Goal: Find contact information: Find contact information

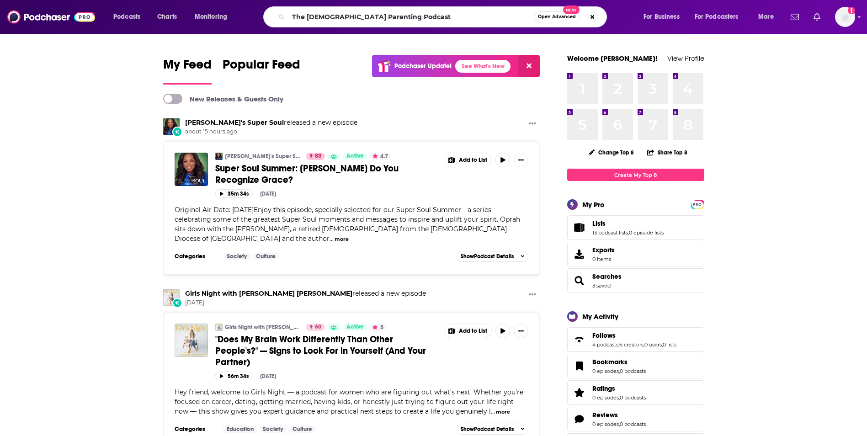
type input "The [DEMOGRAPHIC_DATA] Parenting Podcast"
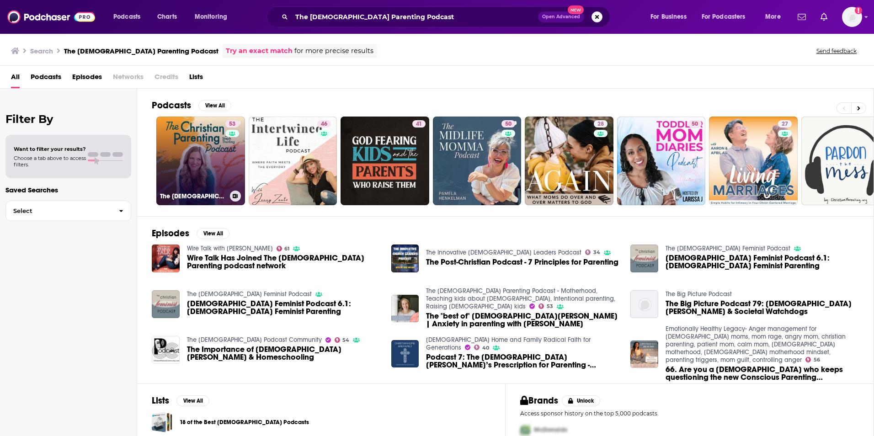
click at [199, 169] on link "53 The [DEMOGRAPHIC_DATA] Parenting Podcast - Motherhood, Teaching kids about […" at bounding box center [200, 161] width 89 height 89
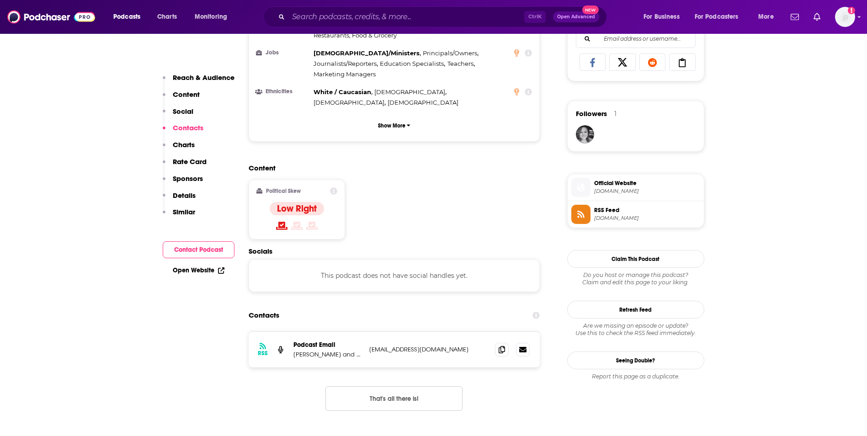
scroll to position [731, 0]
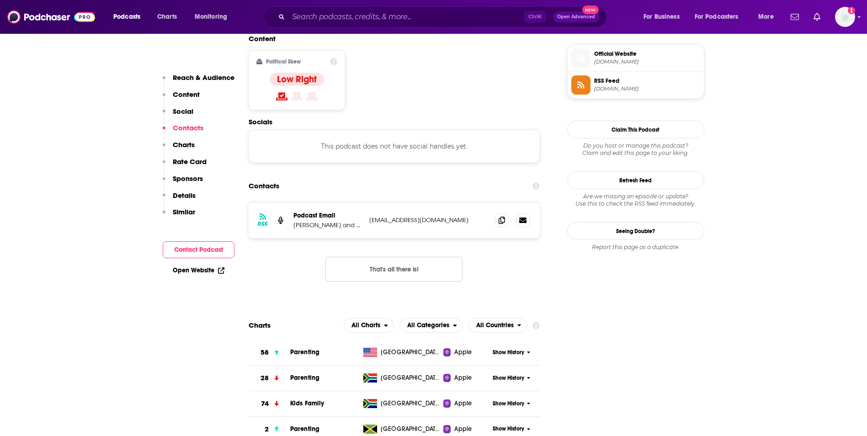
click at [453, 216] on p "[EMAIL_ADDRESS][DOMAIN_NAME]" at bounding box center [428, 220] width 119 height 8
copy div "[EMAIL_ADDRESS][DOMAIN_NAME] [EMAIL_ADDRESS][DOMAIN_NAME]"
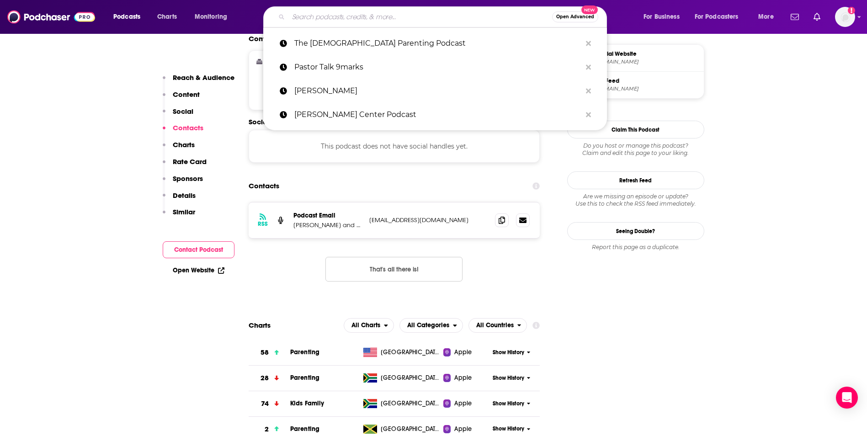
click at [379, 20] on input "Search podcasts, credits, & more..." at bounding box center [420, 17] width 264 height 15
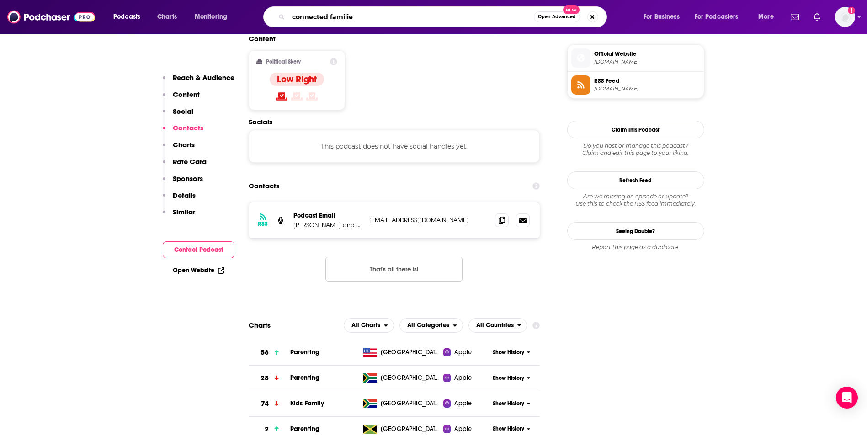
type input "connected families"
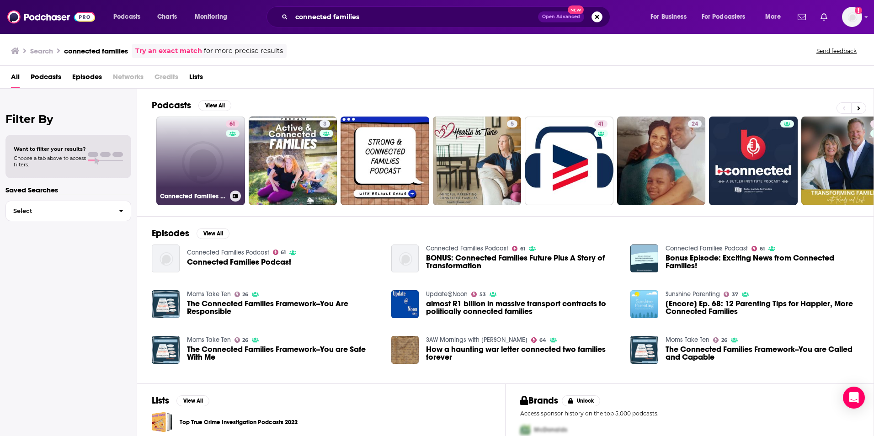
click at [205, 156] on link "61 Connected Families Podcast" at bounding box center [200, 161] width 89 height 89
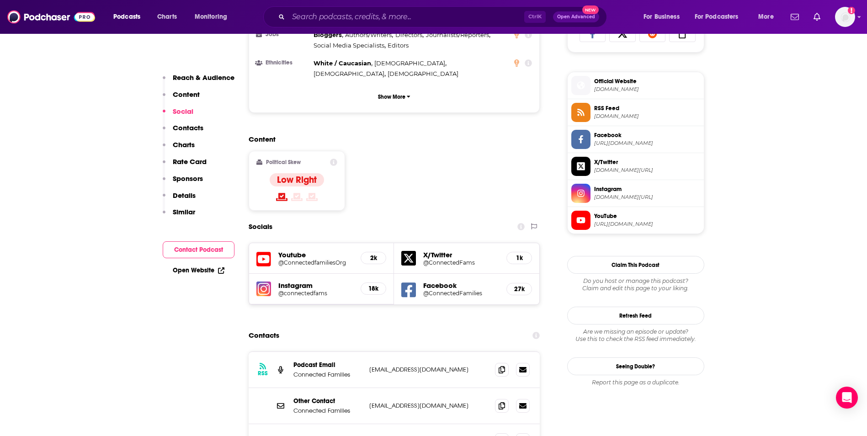
scroll to position [640, 0]
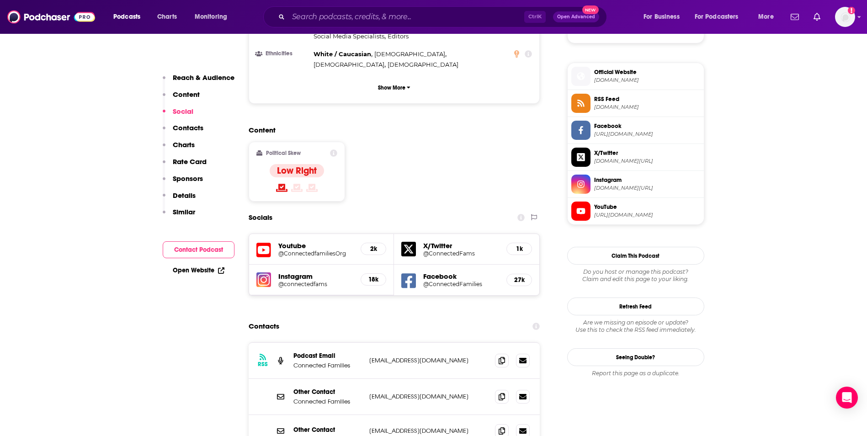
click at [462, 357] on p "[EMAIL_ADDRESS][DOMAIN_NAME]" at bounding box center [428, 361] width 119 height 8
copy div "[EMAIL_ADDRESS][DOMAIN_NAME] [EMAIL_ADDRESS][DOMAIN_NAME]"
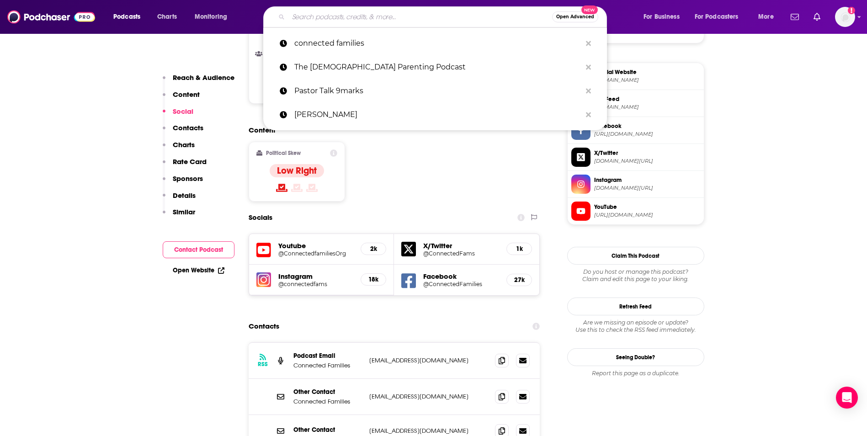
click at [357, 21] on input "Search podcasts, credits, & more..." at bounding box center [420, 17] width 264 height 15
paste input "[PERSON_NAME] Leadership Podcast"
type input "[PERSON_NAME] Leadership Podcast"
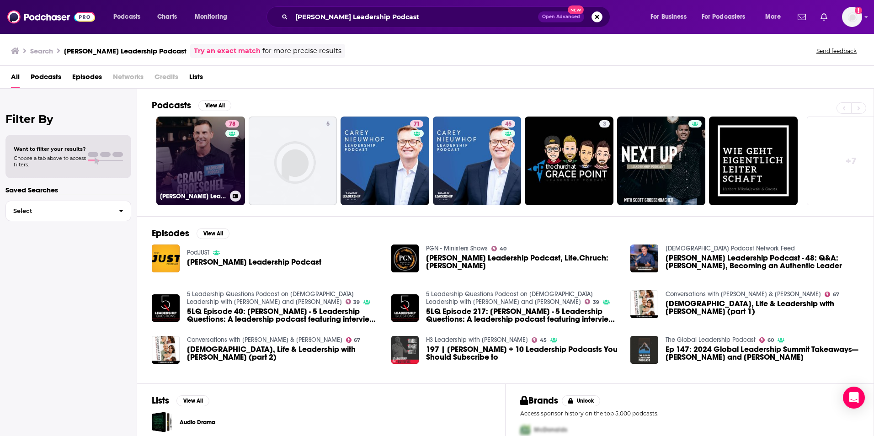
click at [192, 152] on link "78 [PERSON_NAME] Leadership Podcast" at bounding box center [200, 161] width 89 height 89
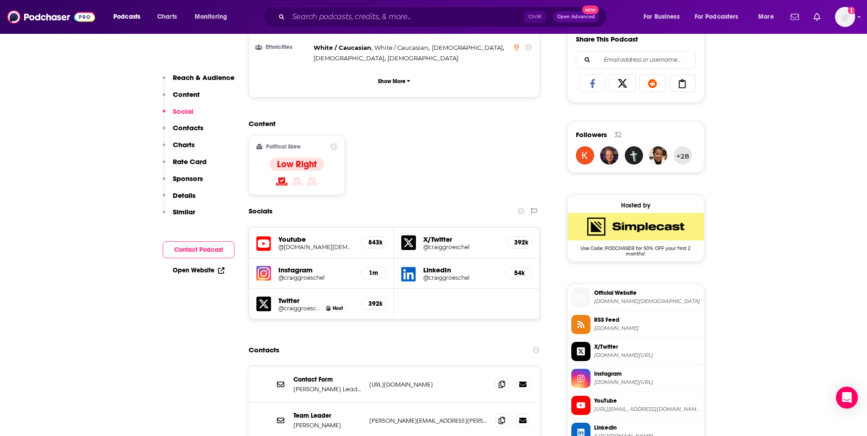
scroll to position [768, 0]
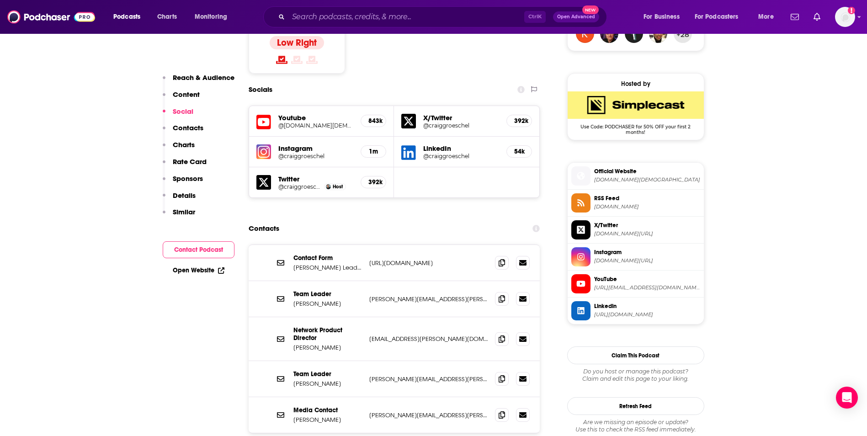
click at [457, 411] on p "[PERSON_NAME][EMAIL_ADDRESS][PERSON_NAME][DOMAIN_NAME]" at bounding box center [428, 415] width 119 height 8
copy div "[PERSON_NAME][EMAIL_ADDRESS][PERSON_NAME][DOMAIN_NAME] [DOMAIN_NAME][EMAIL_ADDR…"
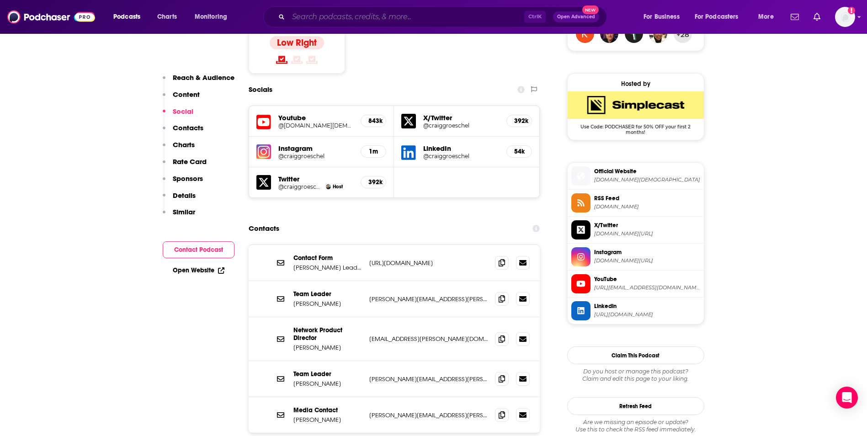
click at [344, 19] on input "Search podcasts, credits, & more..." at bounding box center [406, 17] width 236 height 15
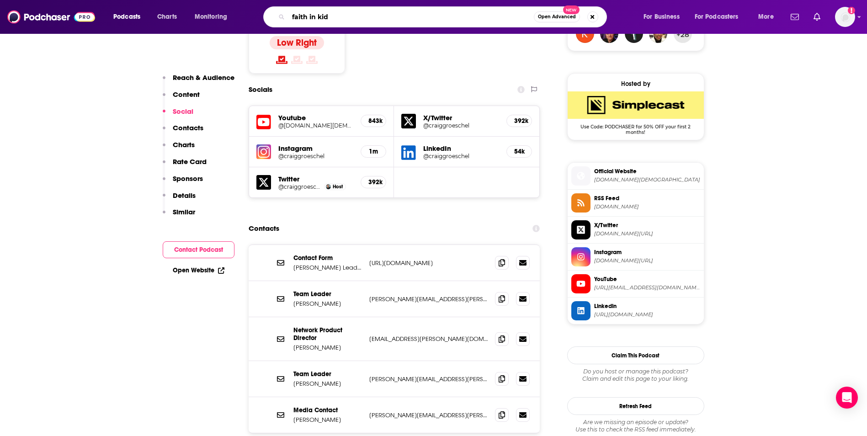
type input "faith in kids"
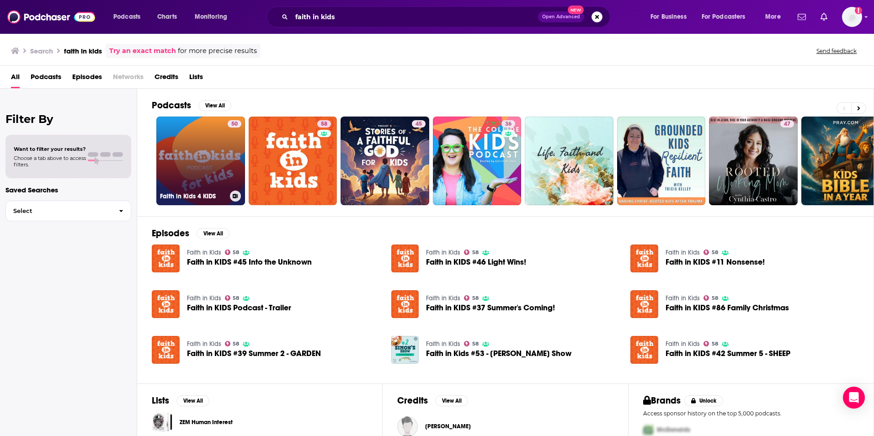
click at [205, 176] on link "50 Faith in Kids 4 KIDS" at bounding box center [200, 161] width 89 height 89
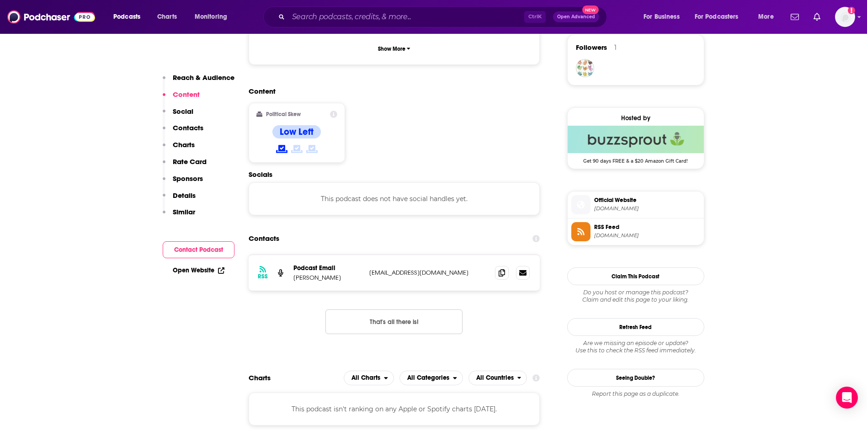
scroll to position [677, 0]
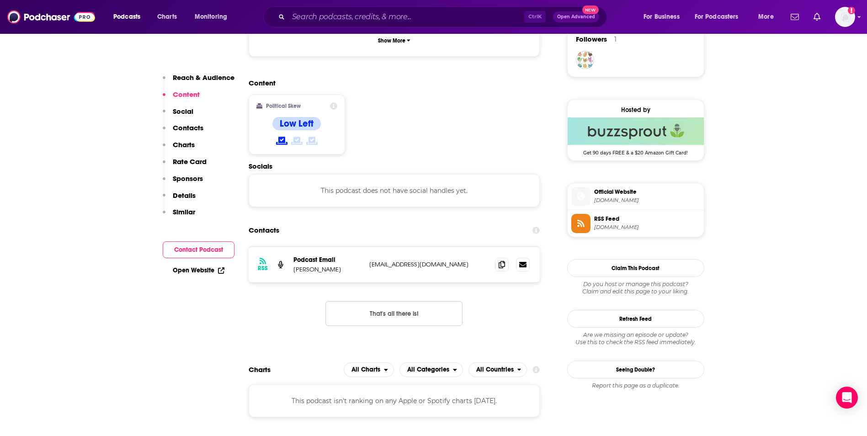
click at [443, 261] on p "[EMAIL_ADDRESS][DOMAIN_NAME]" at bounding box center [428, 265] width 119 height 8
copy div "[EMAIL_ADDRESS][DOMAIN_NAME] [EMAIL_ADDRESS][DOMAIN_NAME]"
click at [385, 20] on input "Search podcasts, credits, & more..." at bounding box center [406, 17] width 236 height 15
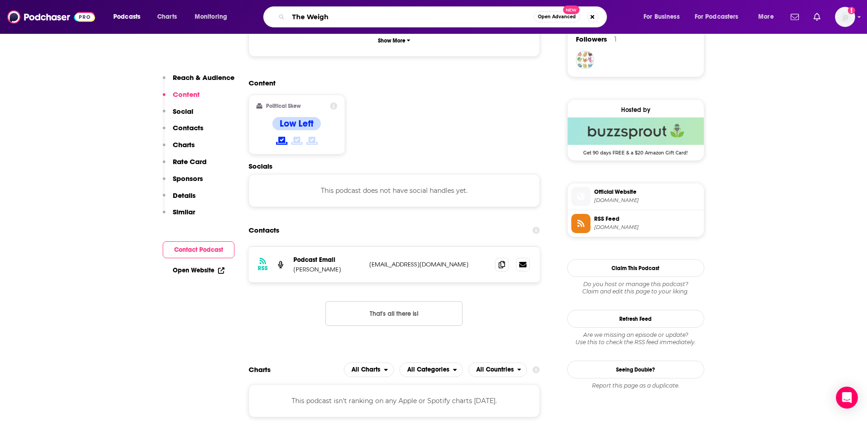
type input "The Weight"
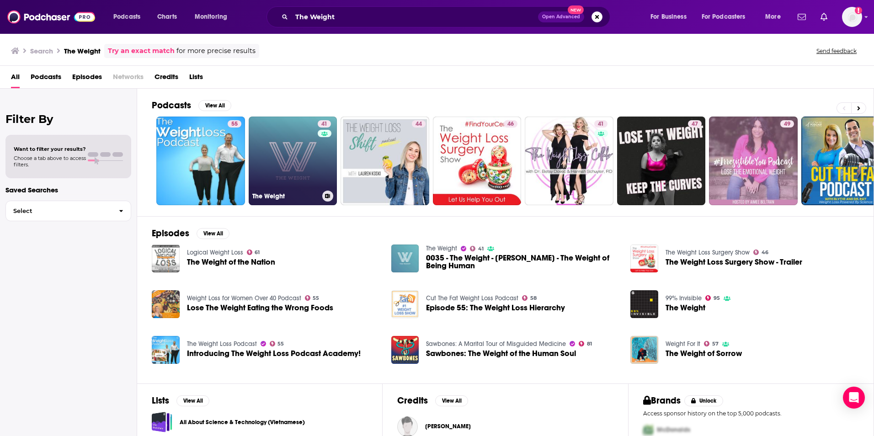
click at [281, 164] on link "41 The Weight" at bounding box center [293, 161] width 89 height 89
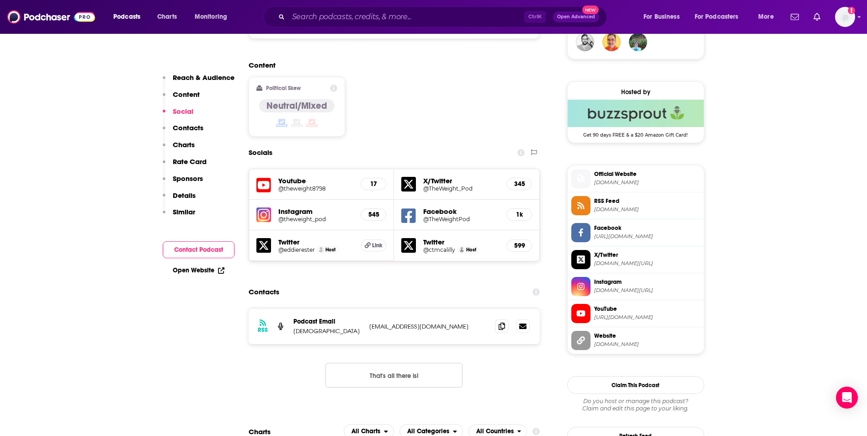
scroll to position [768, 0]
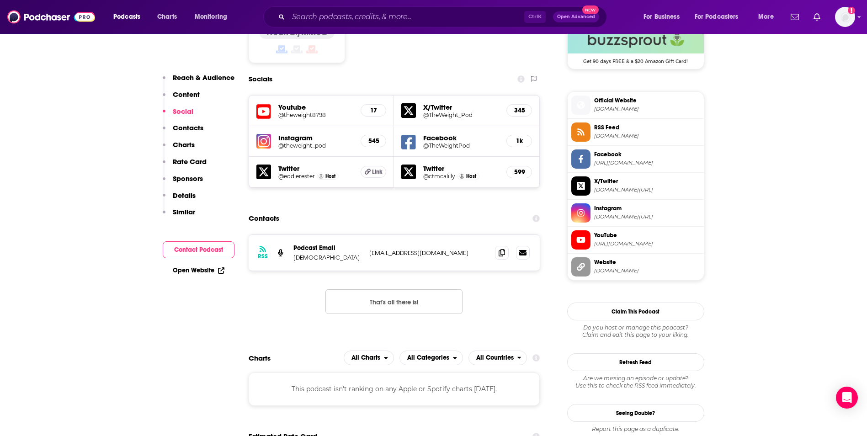
click at [458, 249] on p "[EMAIL_ADDRESS][DOMAIN_NAME]" at bounding box center [428, 253] width 119 height 8
copy div "[EMAIL_ADDRESS][DOMAIN_NAME] [EMAIL_ADDRESS][DOMAIN_NAME]"
click at [363, 17] on input "Search podcasts, credits, & more..." at bounding box center [406, 17] width 236 height 15
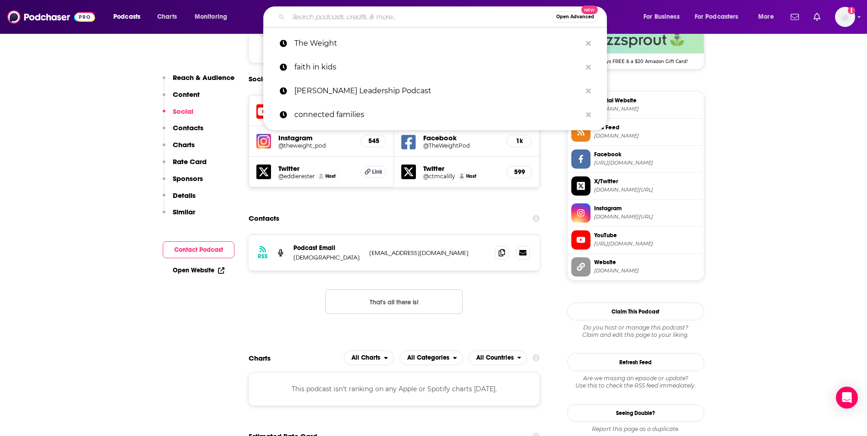
paste input "Courageous Parenting [PERSON_NAME] and [PERSON_NAME]"
type input "Courageous Parenting [PERSON_NAME] and [PERSON_NAME]"
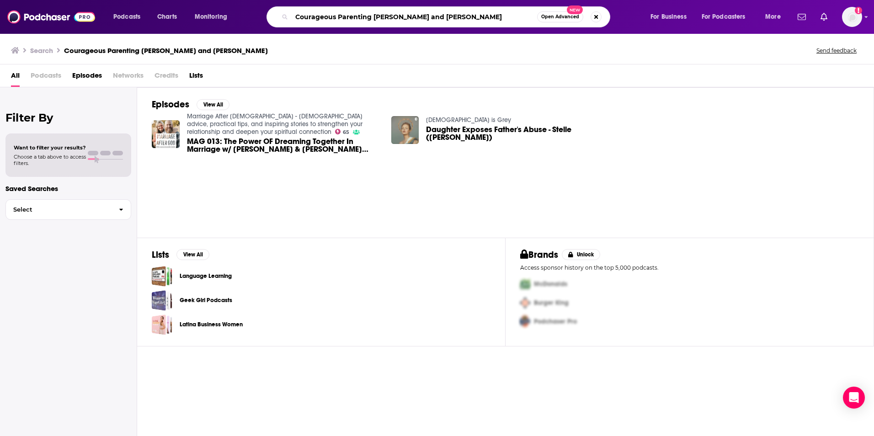
click at [375, 18] on input "Courageous Parenting [PERSON_NAME] and [PERSON_NAME]" at bounding box center [415, 17] width 246 height 15
click at [373, 18] on input "Courageous Parenting [PERSON_NAME] and [PERSON_NAME]" at bounding box center [415, 17] width 246 height 15
type input "Courageous Parenting"
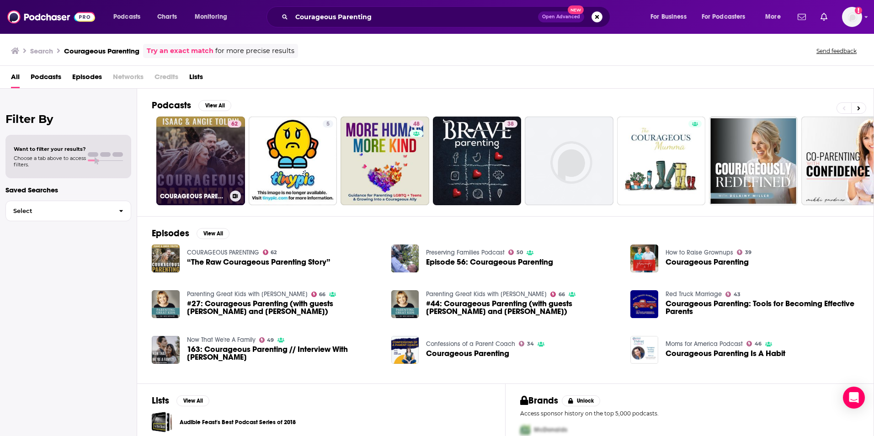
click at [205, 156] on link "62 COURAGEOUS PARENTING" at bounding box center [200, 161] width 89 height 89
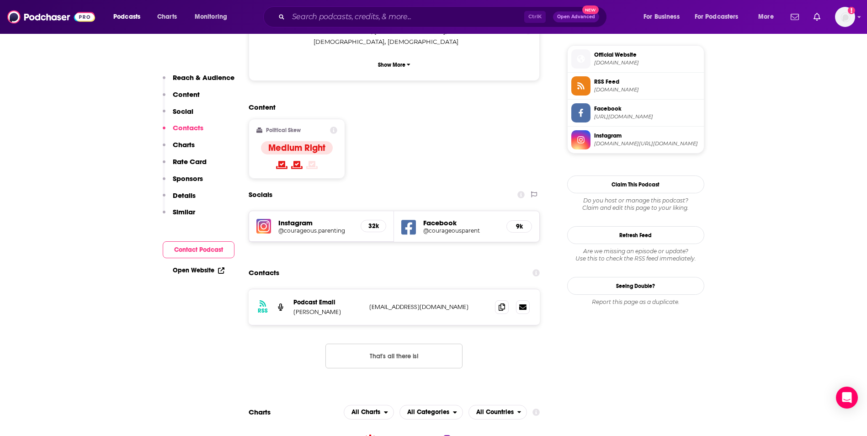
scroll to position [841, 0]
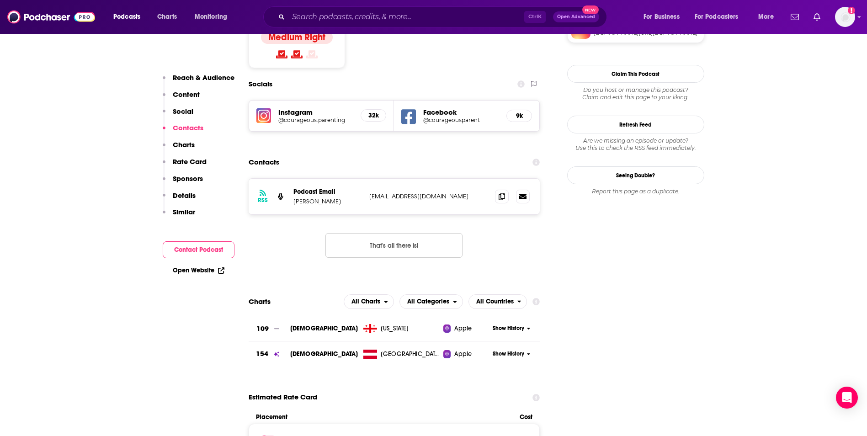
click at [477, 192] on p "[EMAIL_ADDRESS][DOMAIN_NAME]" at bounding box center [428, 196] width 119 height 8
copy div "[EMAIL_ADDRESS][DOMAIN_NAME] [EMAIL_ADDRESS][DOMAIN_NAME]"
click at [306, 21] on input "Search podcasts, credits, & more..." at bounding box center [406, 17] width 236 height 15
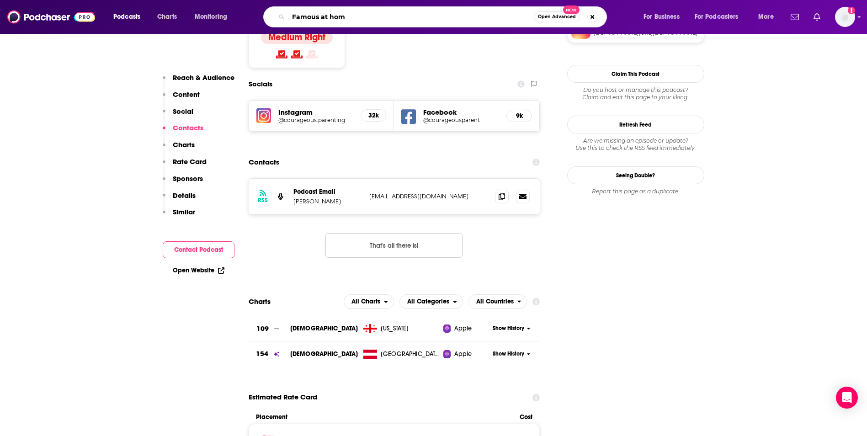
type input "Famous at home"
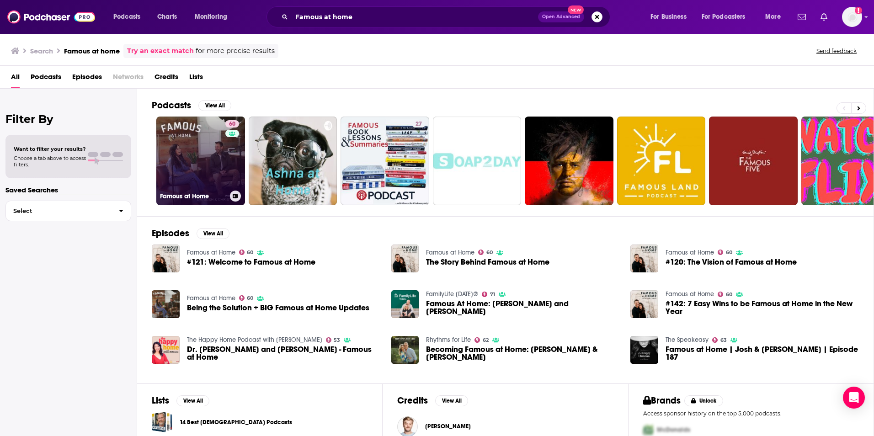
click at [194, 178] on link "60 Famous at Home" at bounding box center [200, 161] width 89 height 89
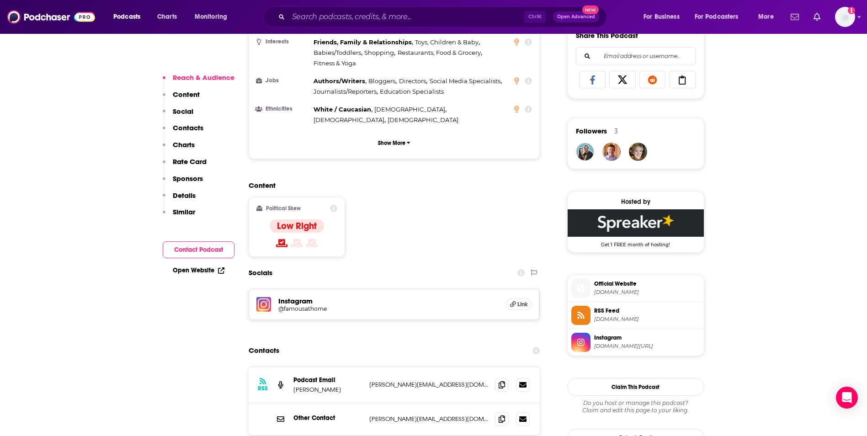
scroll to position [603, 0]
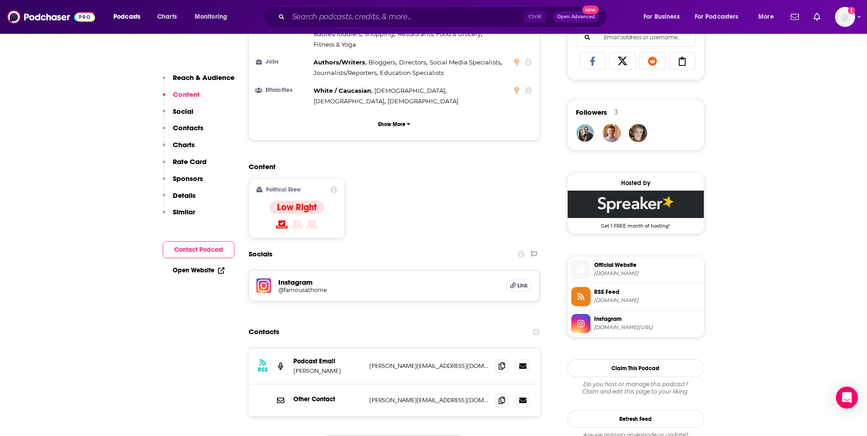
click at [454, 362] on p "[PERSON_NAME][EMAIL_ADDRESS][DOMAIN_NAME]" at bounding box center [428, 366] width 119 height 8
copy div "[PERSON_NAME][EMAIL_ADDRESS][DOMAIN_NAME] [PERSON_NAME][EMAIL_ADDRESS][DOMAIN_N…"
click at [307, 17] on input "Search podcasts, credits, & more..." at bounding box center [406, 17] width 236 height 15
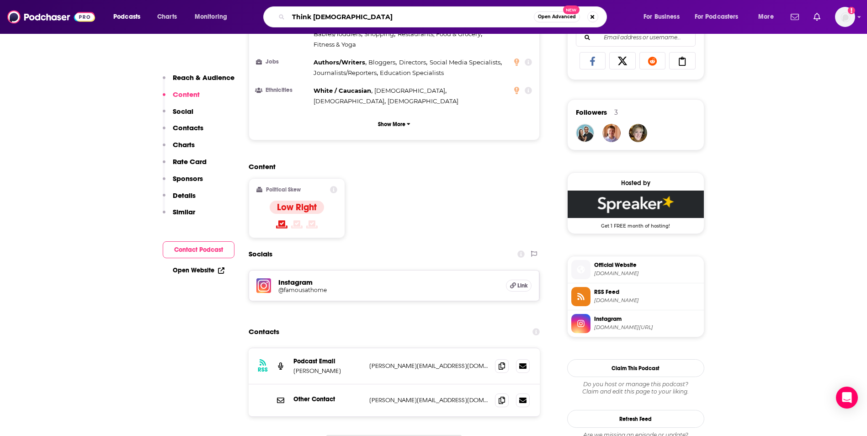
type input "Think [DEMOGRAPHIC_DATA]"
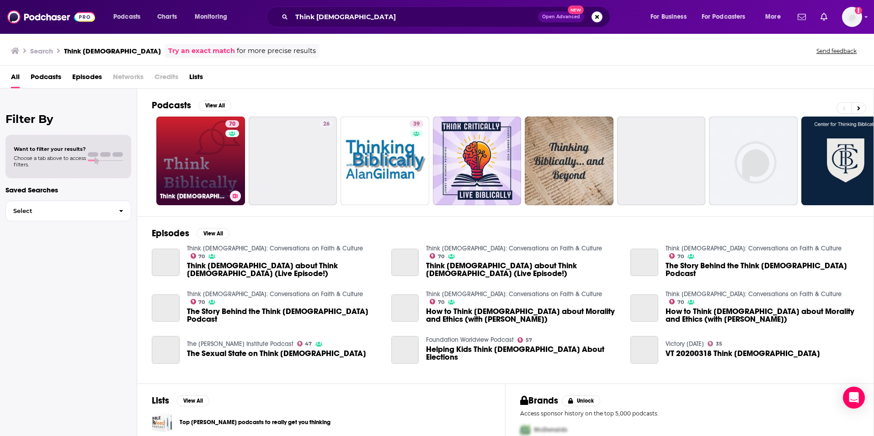
click at [210, 147] on link "70 Think [DEMOGRAPHIC_DATA]: Conversations on Faith & Culture" at bounding box center [200, 161] width 89 height 89
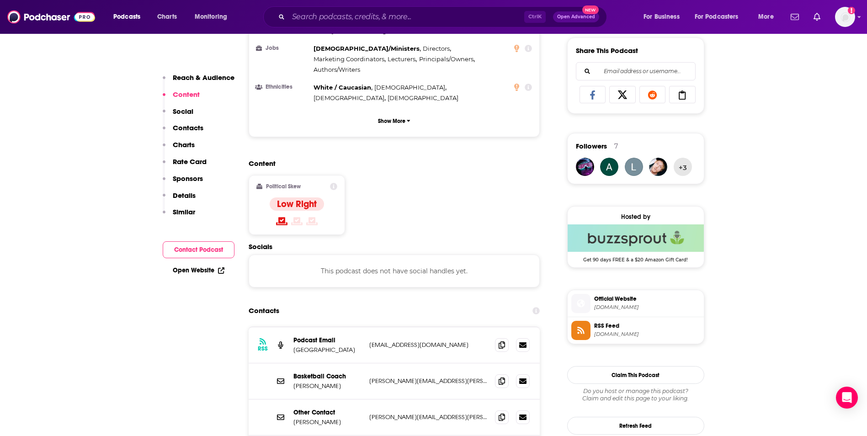
scroll to position [640, 0]
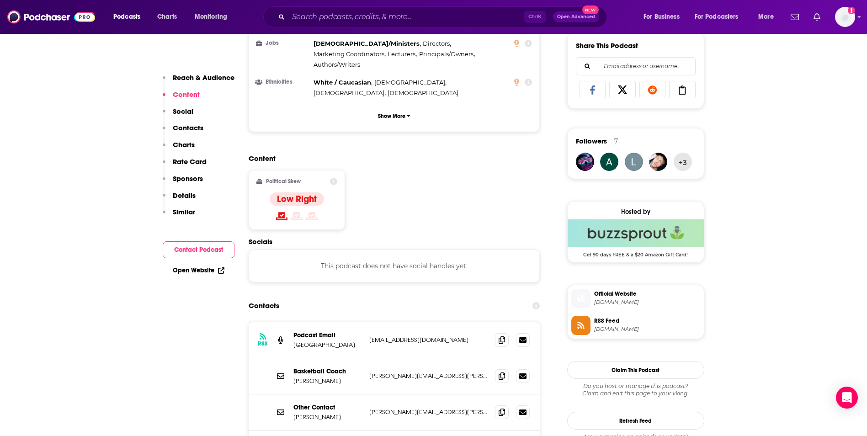
click at [445, 408] on p "[PERSON_NAME][EMAIL_ADDRESS][PERSON_NAME][DOMAIN_NAME]" at bounding box center [428, 412] width 119 height 8
copy div "[PERSON_NAME][EMAIL_ADDRESS][PERSON_NAME][DOMAIN_NAME] [PERSON_NAME][DOMAIN_NAM…"
